Goal: Task Accomplishment & Management: Use online tool/utility

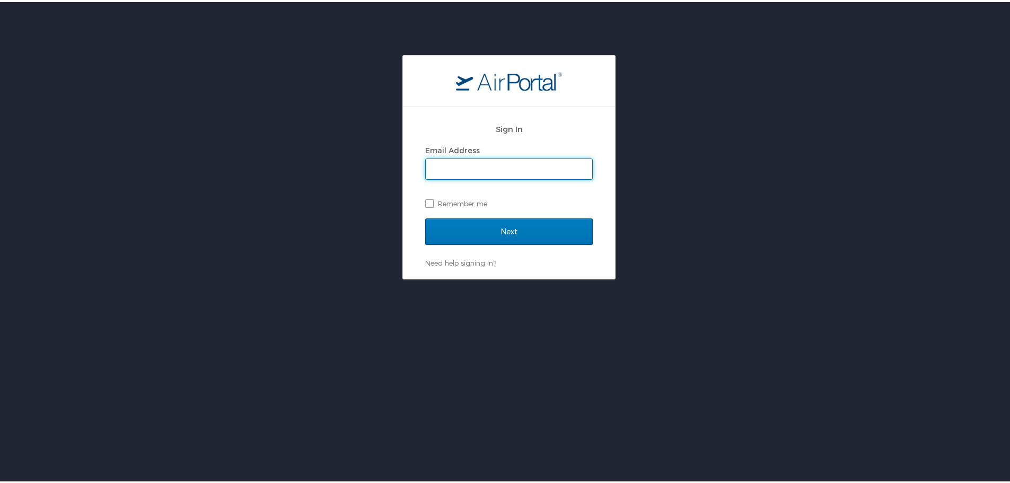
type input "[EMAIL_ADDRESS][PERSON_NAME][DOMAIN_NAME]"
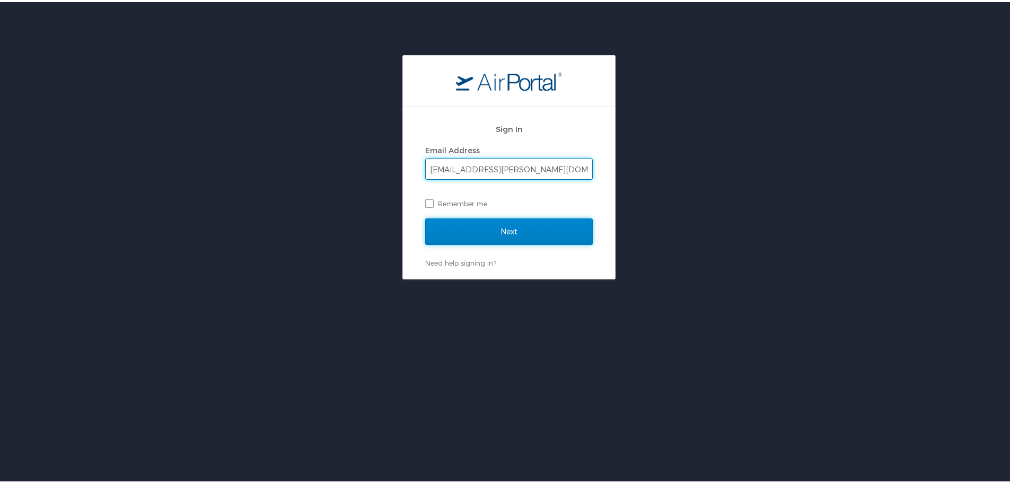
click at [473, 223] on input "Next" at bounding box center [509, 229] width 168 height 27
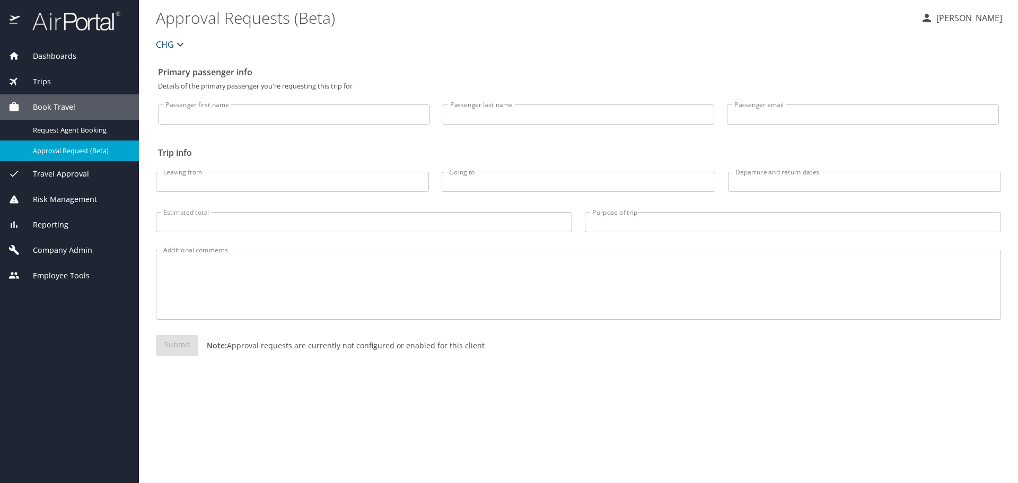
click at [48, 76] on span "Trips" at bounding box center [35, 82] width 31 height 12
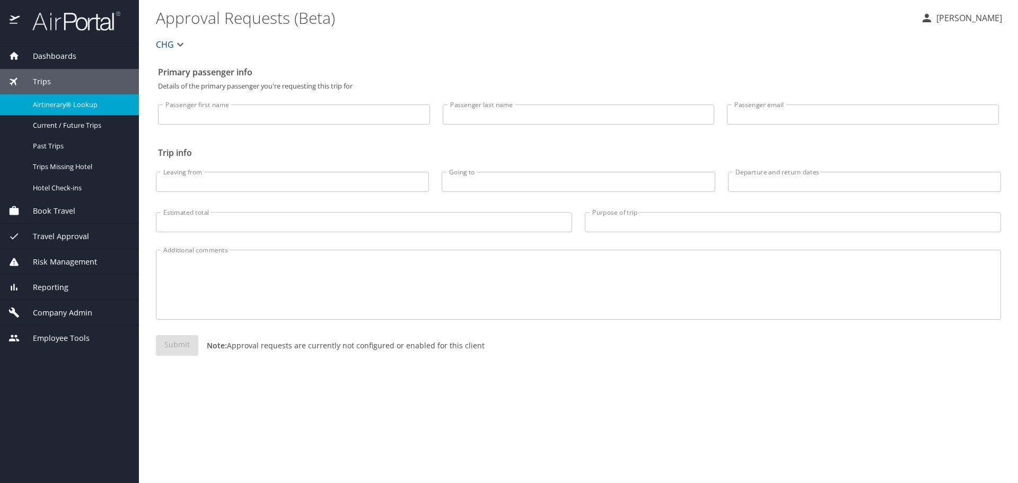
click at [51, 104] on span "Airtinerary® Lookup" at bounding box center [79, 105] width 93 height 10
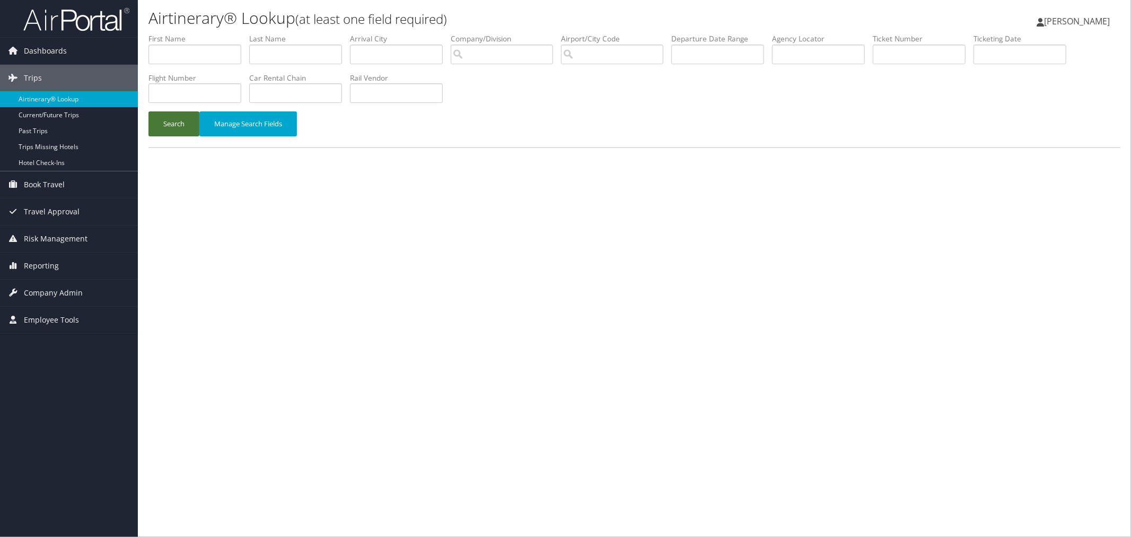
click at [177, 129] on button "Search" at bounding box center [173, 123] width 51 height 25
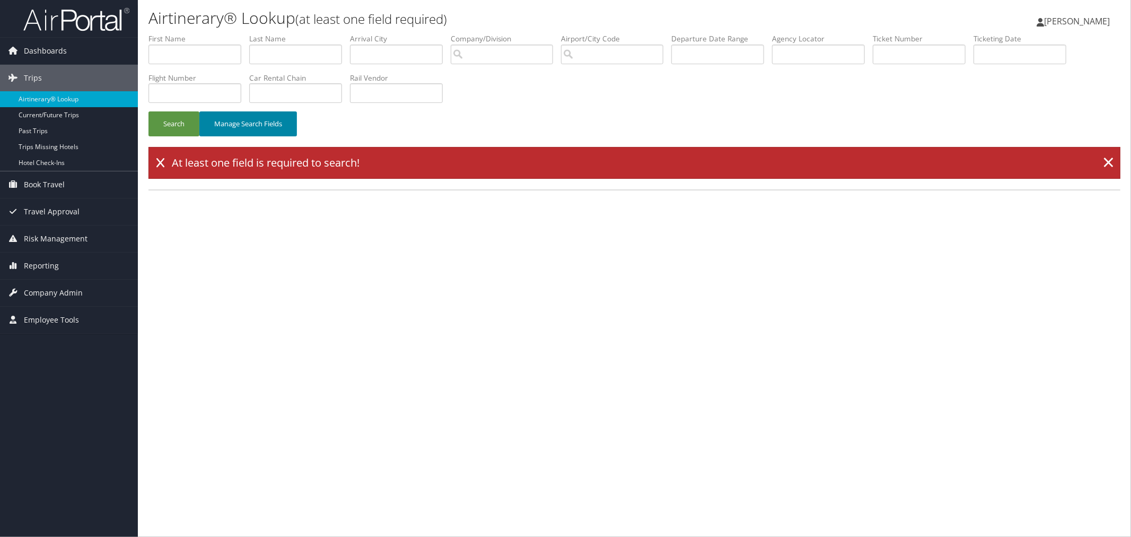
click at [218, 130] on button "Manage Search Fields" at bounding box center [248, 123] width 98 height 25
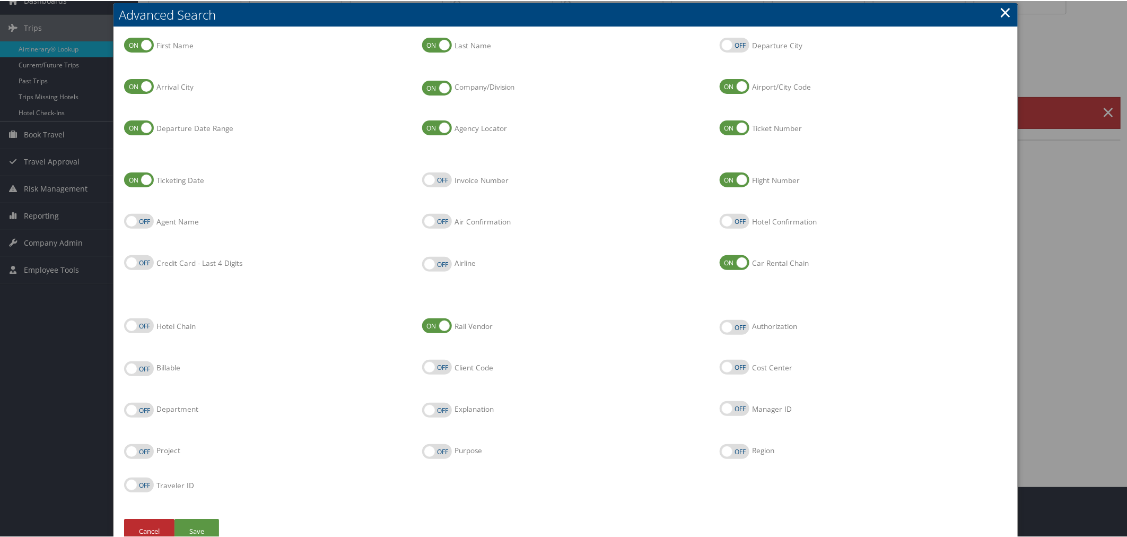
scroll to position [71, 0]
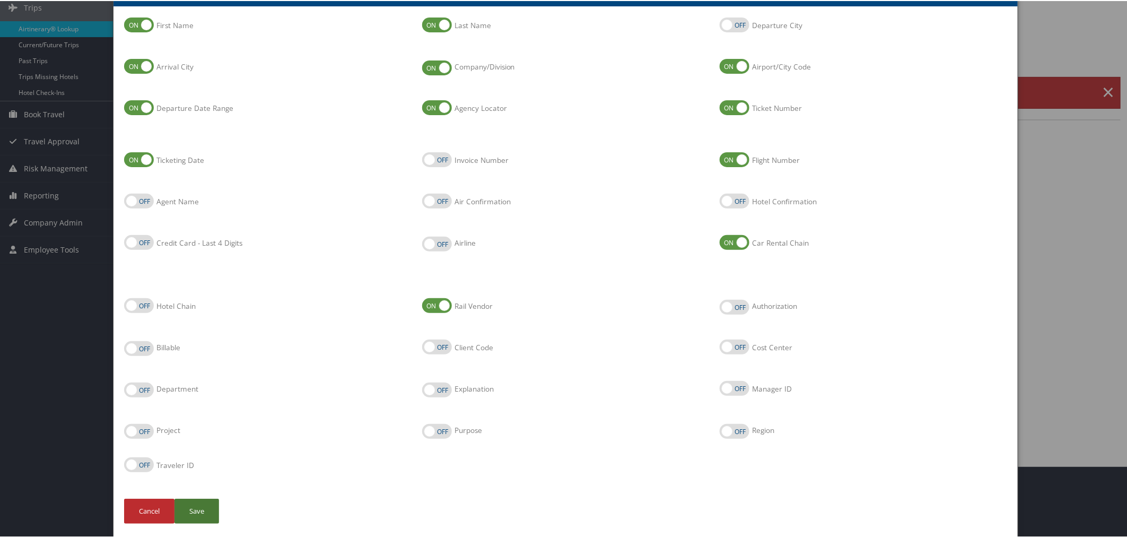
drag, startPoint x: 194, startPoint y: 507, endPoint x: 230, endPoint y: 480, distance: 45.2
click at [194, 506] on button "Save" at bounding box center [196, 509] width 45 height 25
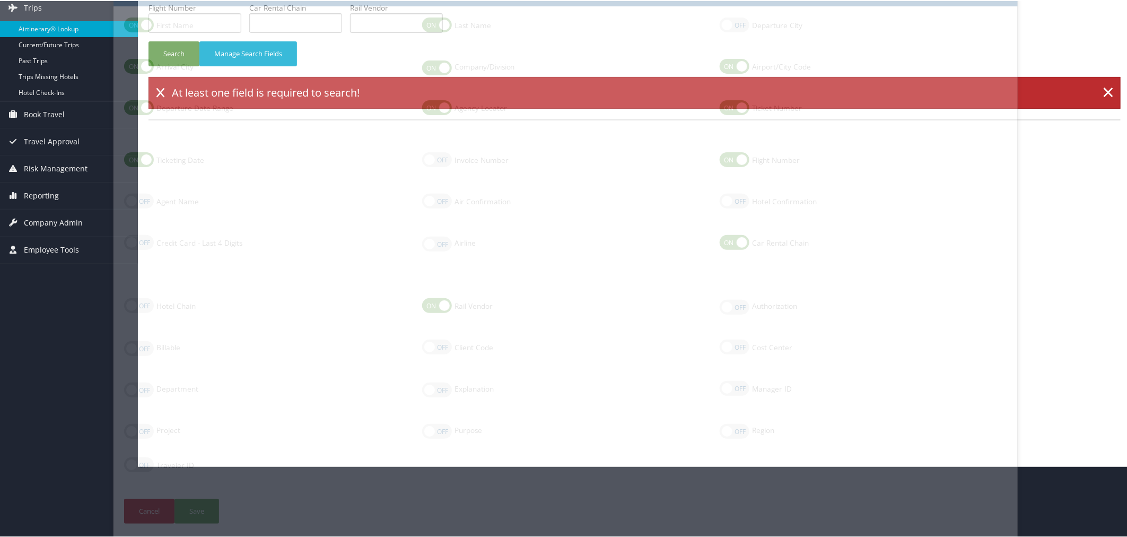
scroll to position [0, 0]
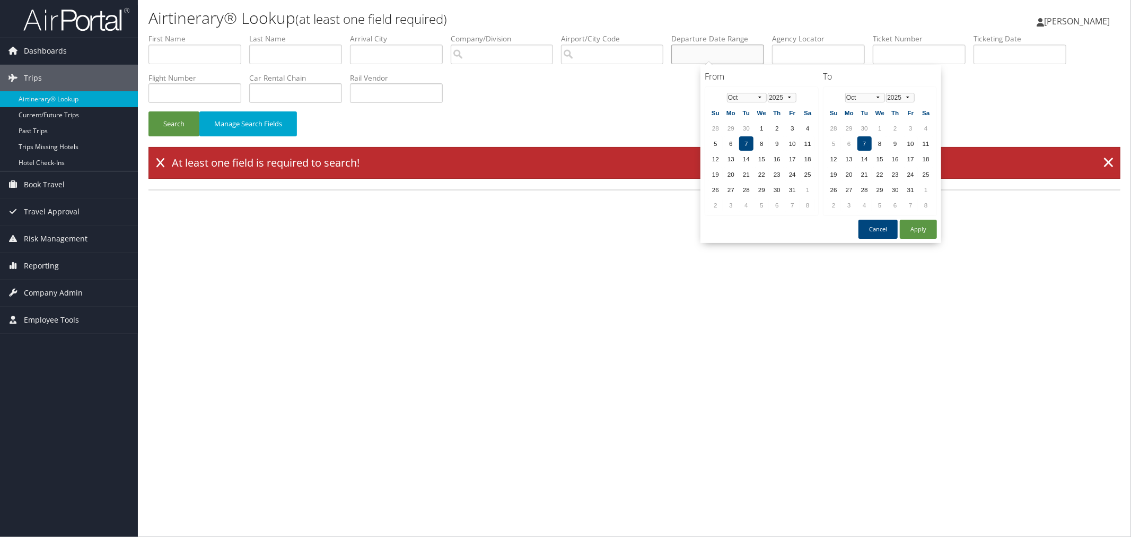
click at [734, 52] on input "text" at bounding box center [717, 55] width 93 height 20
click at [753, 99] on select "Jan Feb Mar Apr May Jun Jul Aug Sep Oct Nov Dec" at bounding box center [747, 98] width 40 height 10
click at [789, 127] on td "1" at bounding box center [792, 128] width 14 height 14
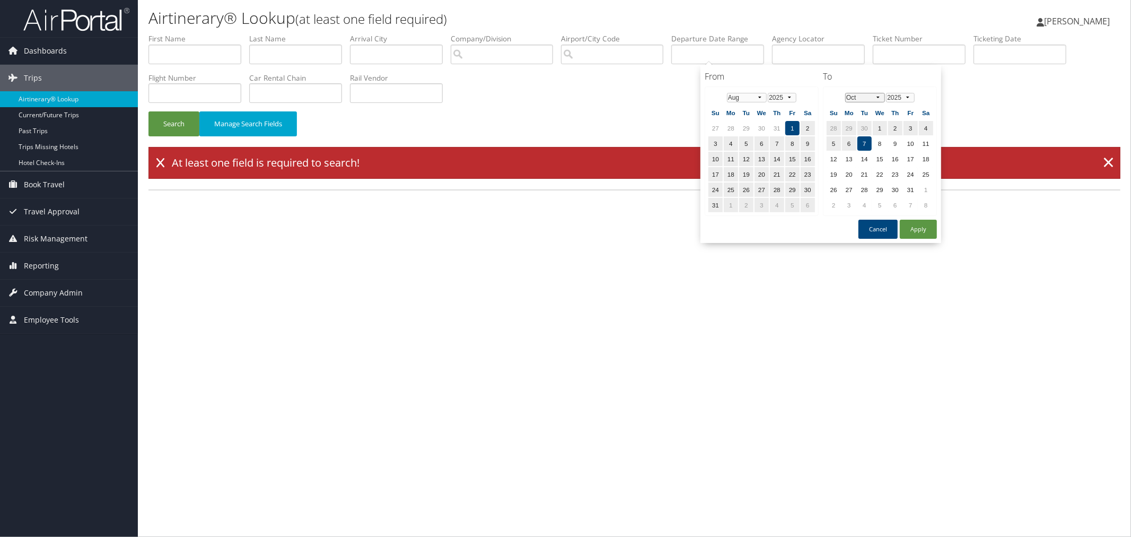
click at [872, 98] on select "Jan Feb Mar Apr May Jun Jul Aug Sep Oct Nov Dec" at bounding box center [865, 98] width 40 height 10
click at [873, 126] on td "3" at bounding box center [880, 128] width 14 height 14
click at [909, 223] on button "Apply" at bounding box center [918, 229] width 37 height 19
type input "08/01/2025 - 09/03/2025"
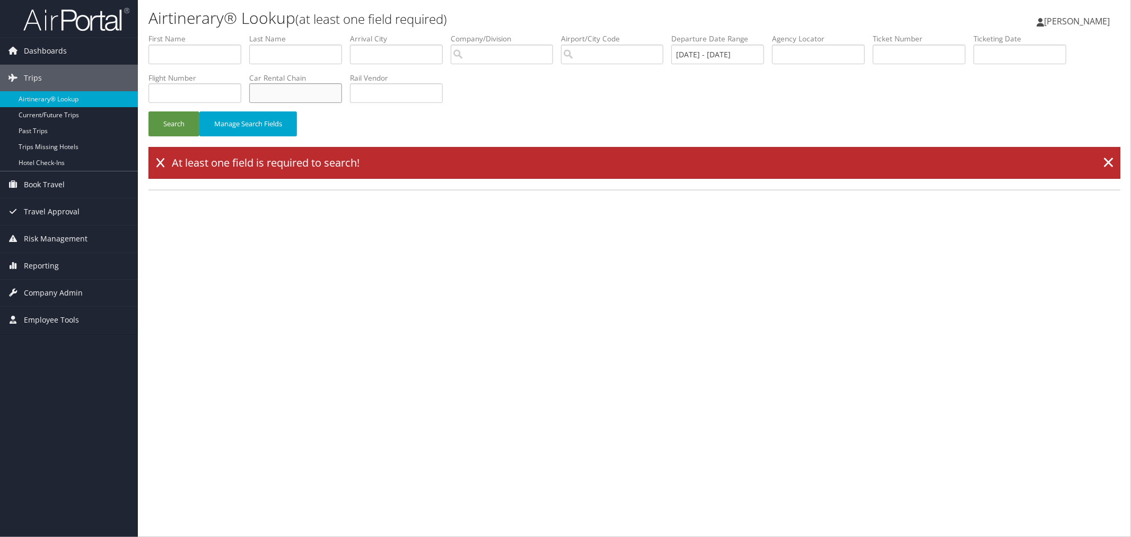
click at [342, 90] on input "text" at bounding box center [295, 93] width 93 height 20
click at [148, 111] on button "Search" at bounding box center [173, 123] width 51 height 25
click at [1113, 160] on link "×" at bounding box center [1108, 162] width 19 height 21
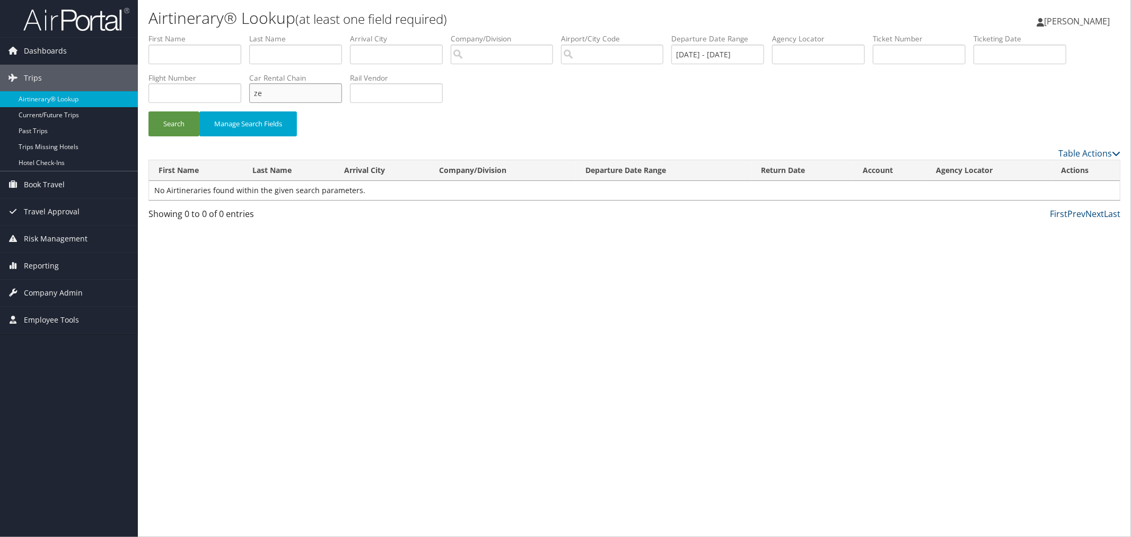
drag, startPoint x: 389, startPoint y: 89, endPoint x: 341, endPoint y: 85, distance: 47.9
click at [341, 33] on ul "First Name Last Name Departure City Arrival City Company/Division Airport/City …" at bounding box center [634, 33] width 972 height 0
type input "hertz"
click at [177, 121] on button "Search" at bounding box center [173, 123] width 51 height 25
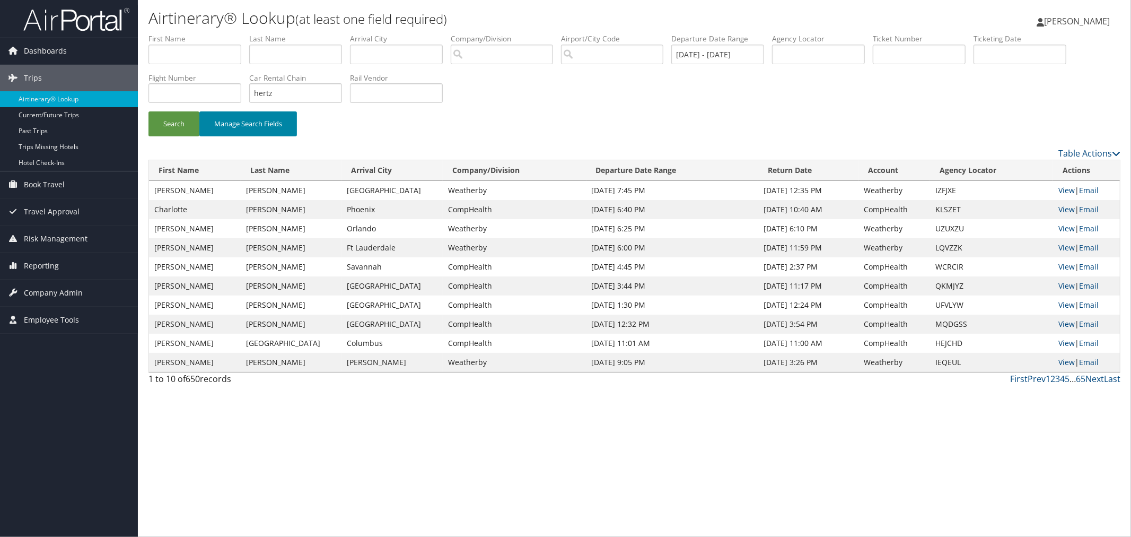
click at [224, 124] on button "Manage Search Fields" at bounding box center [248, 123] width 98 height 25
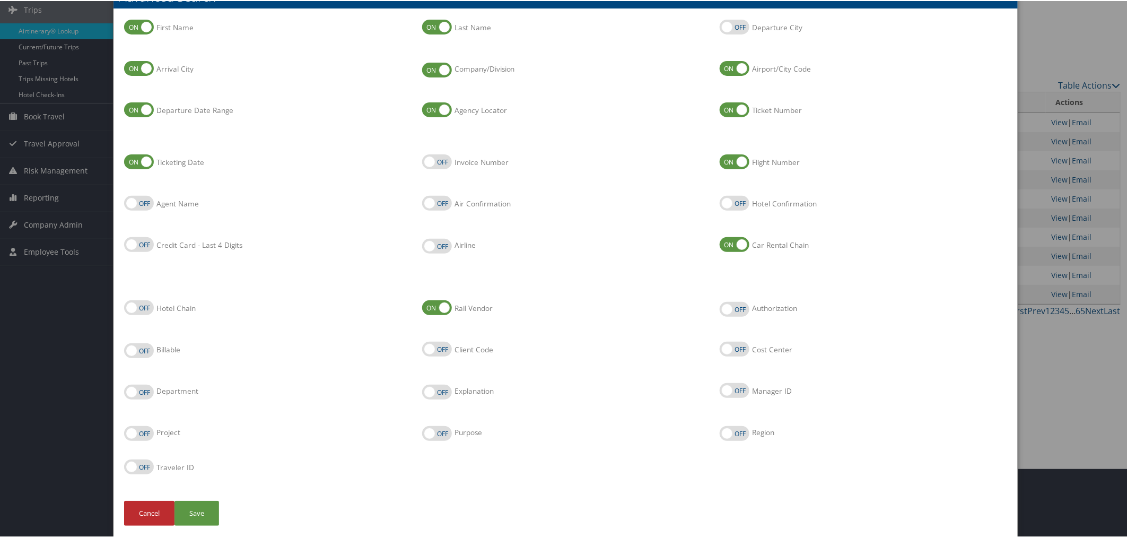
scroll to position [71, 0]
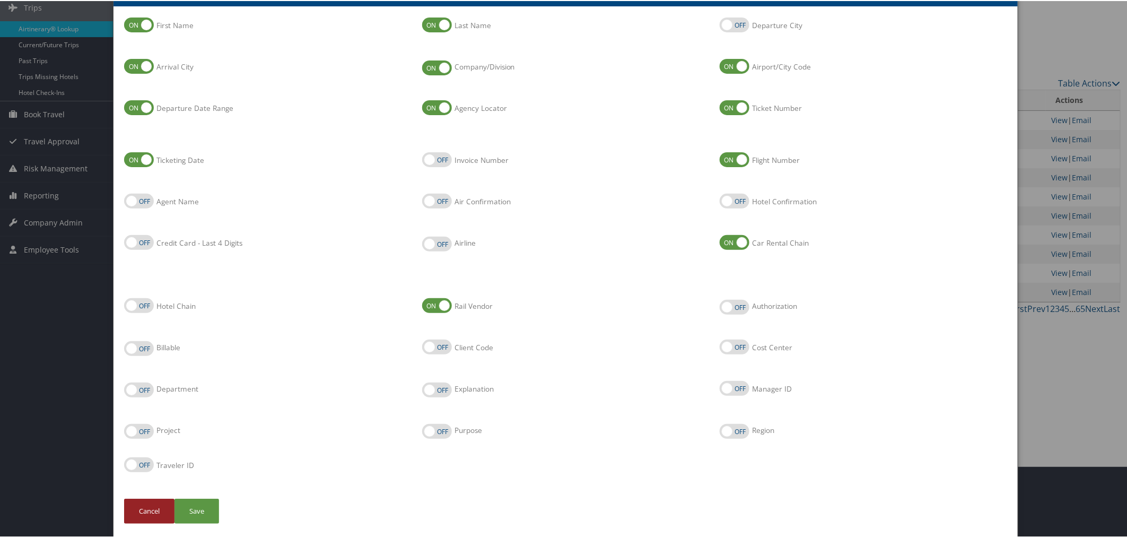
click at [147, 506] on button "Cancel" at bounding box center [149, 509] width 50 height 25
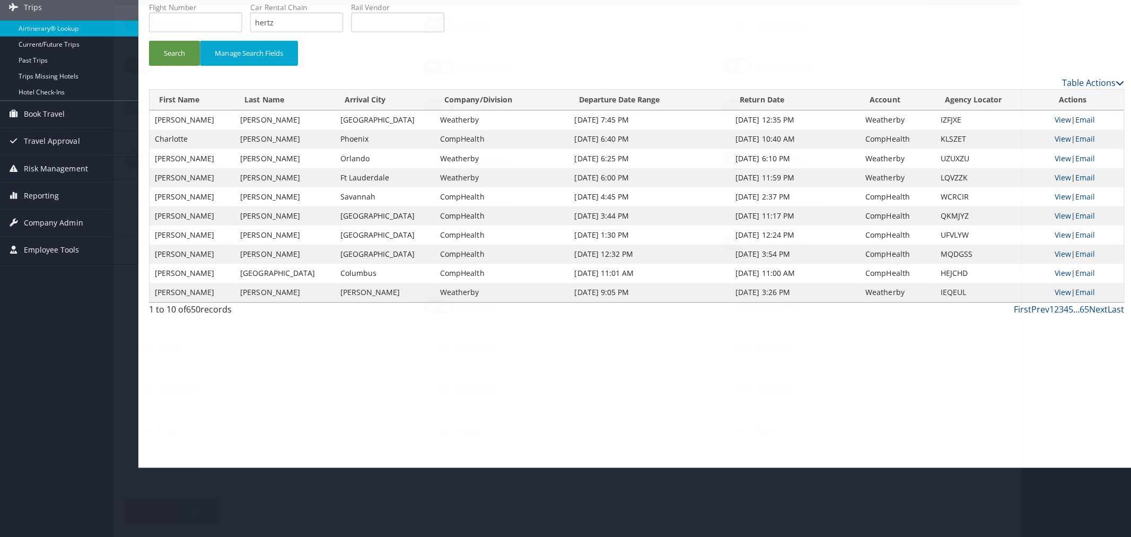
scroll to position [0, 0]
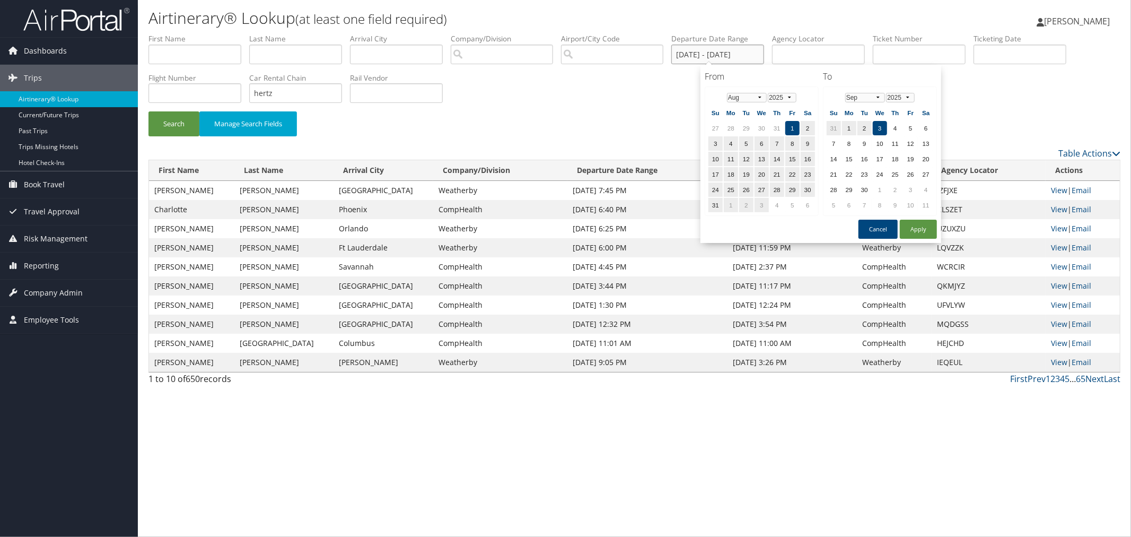
drag, startPoint x: 705, startPoint y: 52, endPoint x: 832, endPoint y: 50, distance: 126.2
click at [830, 33] on ul "First Name Last Name Departure City Arrival City Company/Division Airport/City …" at bounding box center [634, 33] width 972 height 0
click at [751, 73] on h4 "From" at bounding box center [762, 77] width 114 height 12
click at [788, 155] on td "15" at bounding box center [792, 159] width 14 height 14
click at [916, 223] on button "Apply" at bounding box center [918, 229] width 37 height 19
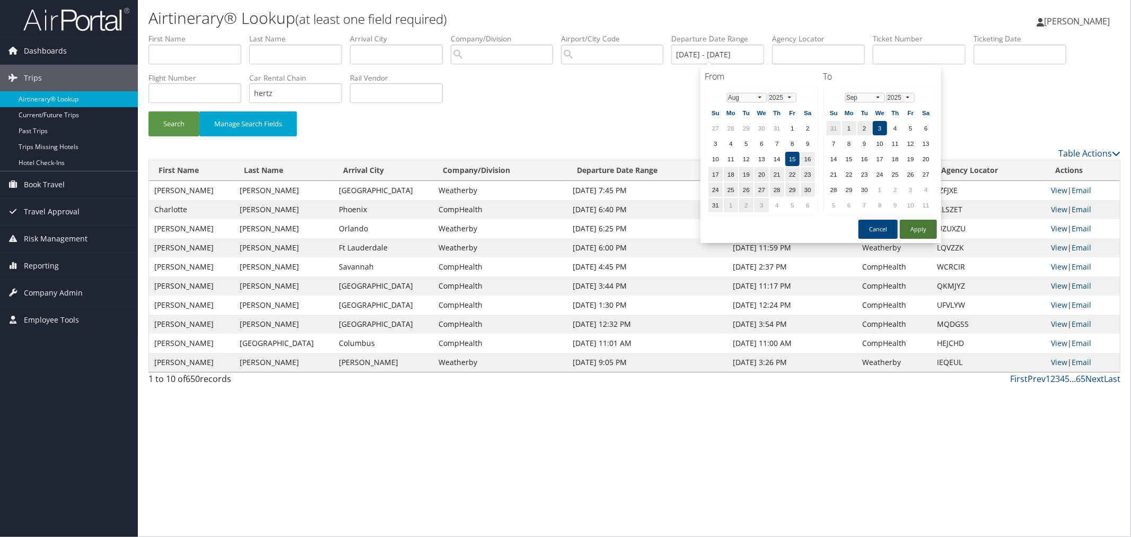
type input "08/15/2025 - 09/03/2025"
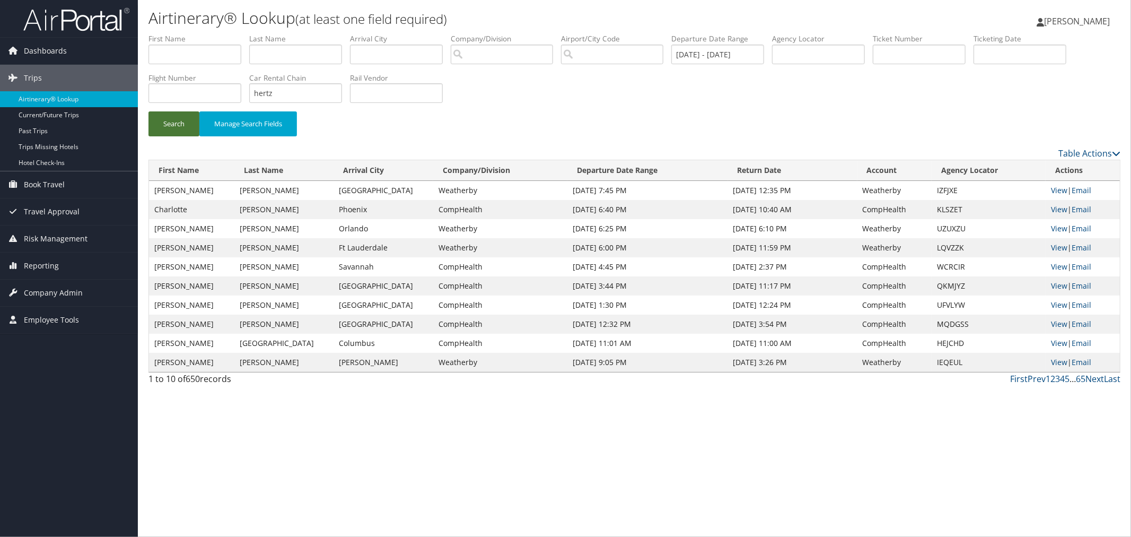
click at [177, 124] on button "Search" at bounding box center [173, 123] width 51 height 25
